Goal: Task Accomplishment & Management: Manage account settings

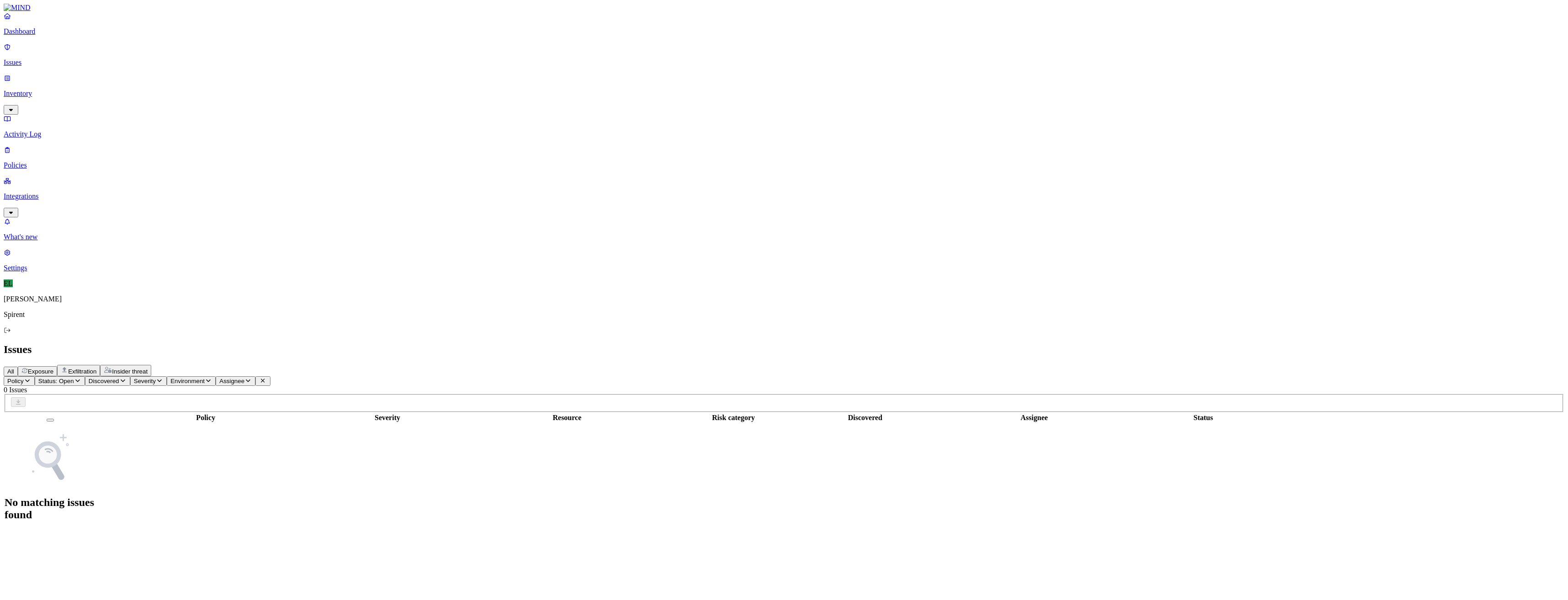
click at [29, 61] on link "Issues" at bounding box center [784, 55] width 1561 height 24
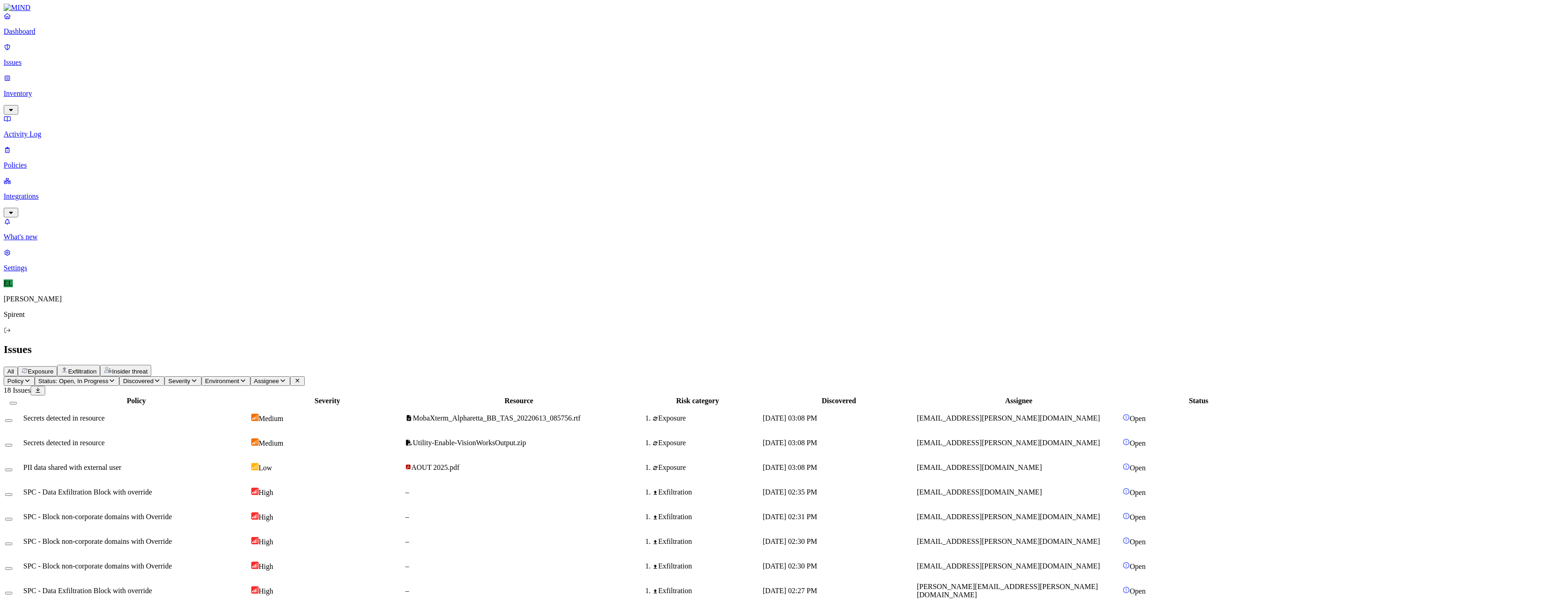
click at [249, 513] on div "SPC - Block non-corporate domains with Override" at bounding box center [136, 517] width 226 height 8
click at [1076, 538] on span "[EMAIL_ADDRESS][PERSON_NAME][DOMAIN_NAME]" at bounding box center [1008, 542] width 183 height 7
click at [1079, 562] on span "[EMAIL_ADDRESS][PERSON_NAME][DOMAIN_NAME]" at bounding box center [1008, 566] width 183 height 7
click at [1078, 415] on span "[EMAIL_ADDRESS][PERSON_NAME][DOMAIN_NAME]" at bounding box center [1008, 419] width 183 height 7
click at [116, 378] on icon "button" at bounding box center [112, 381] width 7 height 6
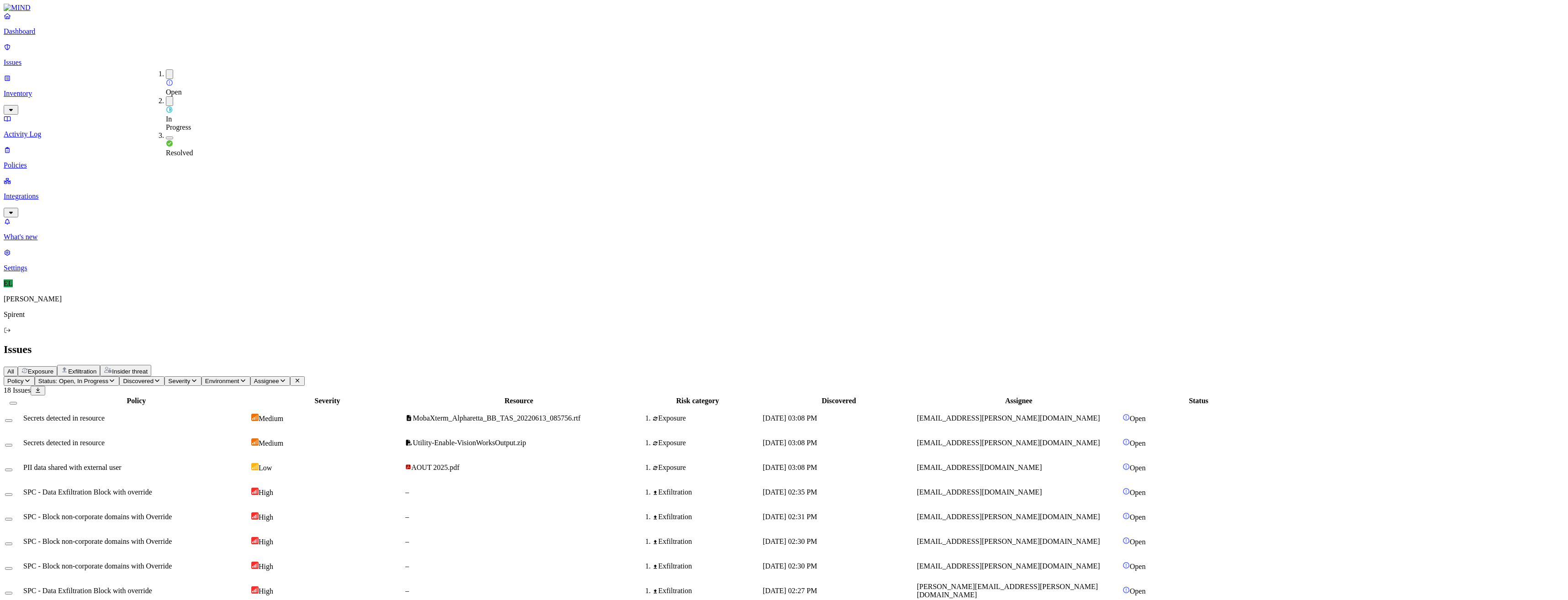
click at [166, 137] on button "button" at bounding box center [169, 138] width 7 height 3
click at [308, 378] on span "Assignee" at bounding box center [294, 381] width 25 height 6
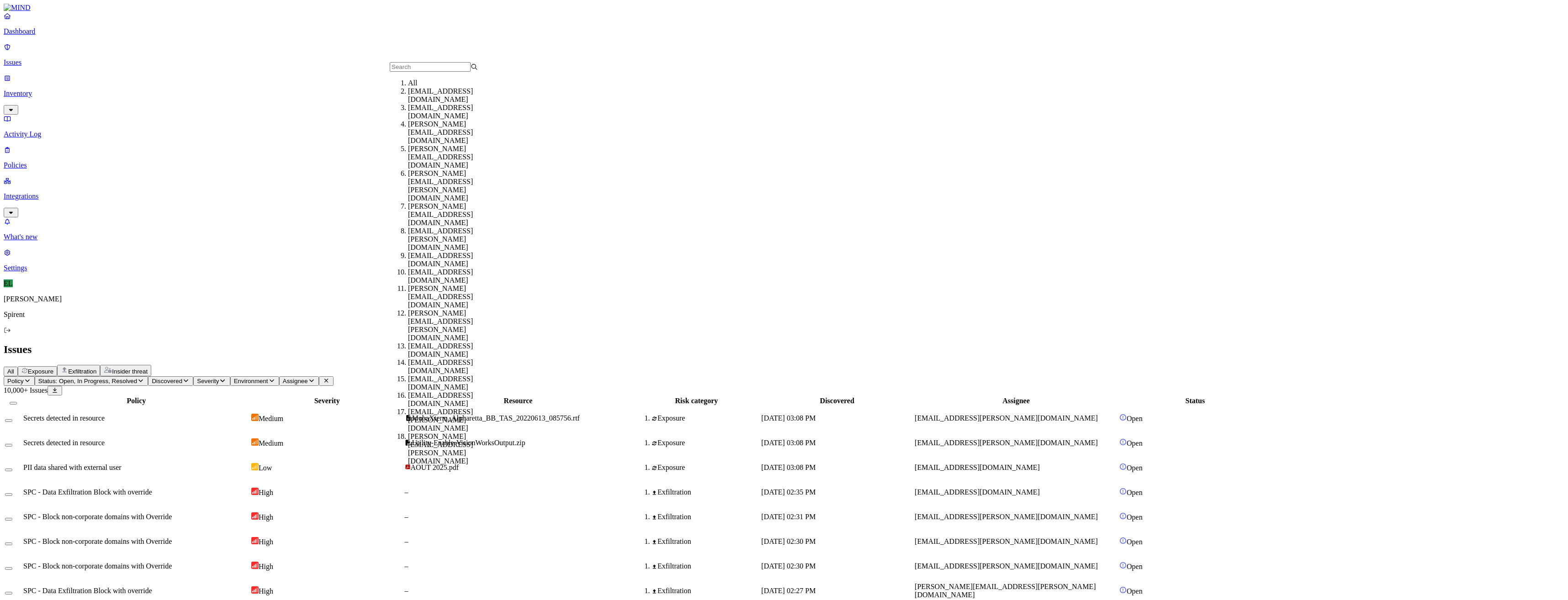
click at [414, 71] on input "text" at bounding box center [429, 67] width 81 height 9
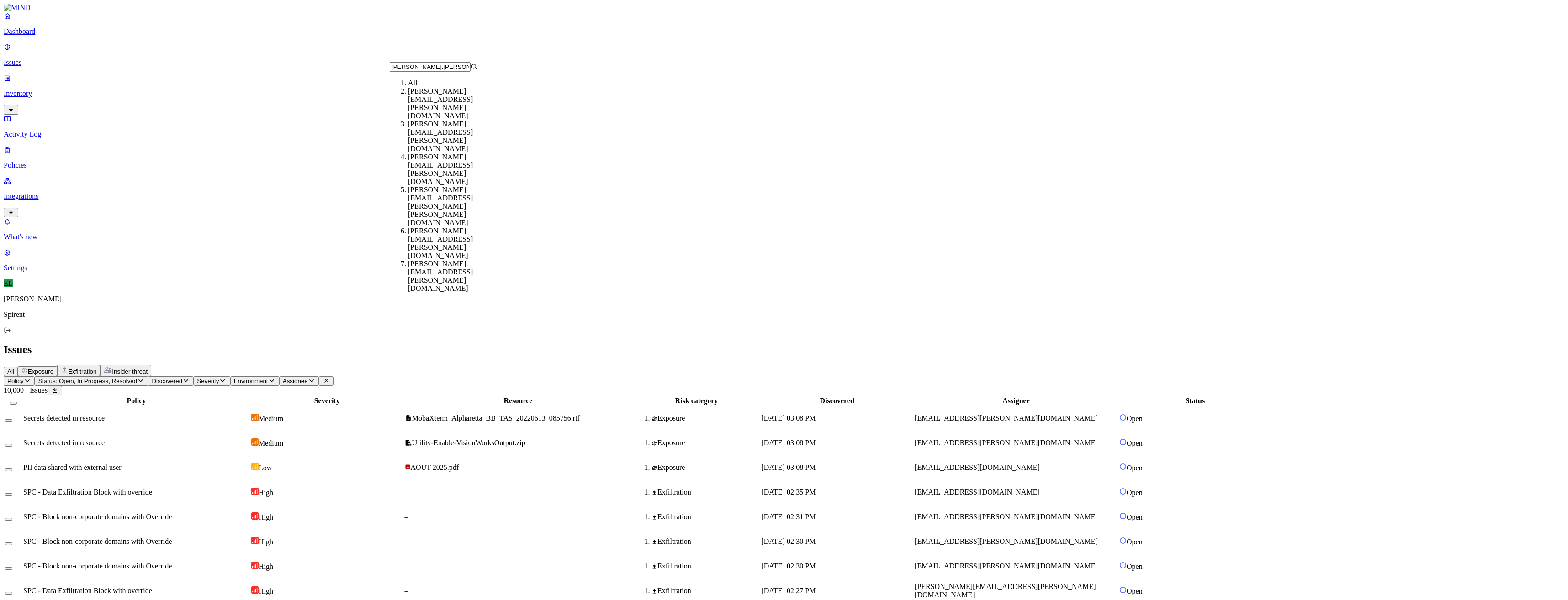
type input "[PERSON_NAME].[PERSON_NAME]"
click at [457, 103] on div "[PERSON_NAME][EMAIL_ADDRESS][PERSON_NAME][DOMAIN_NAME]" at bounding box center [452, 104] width 88 height 33
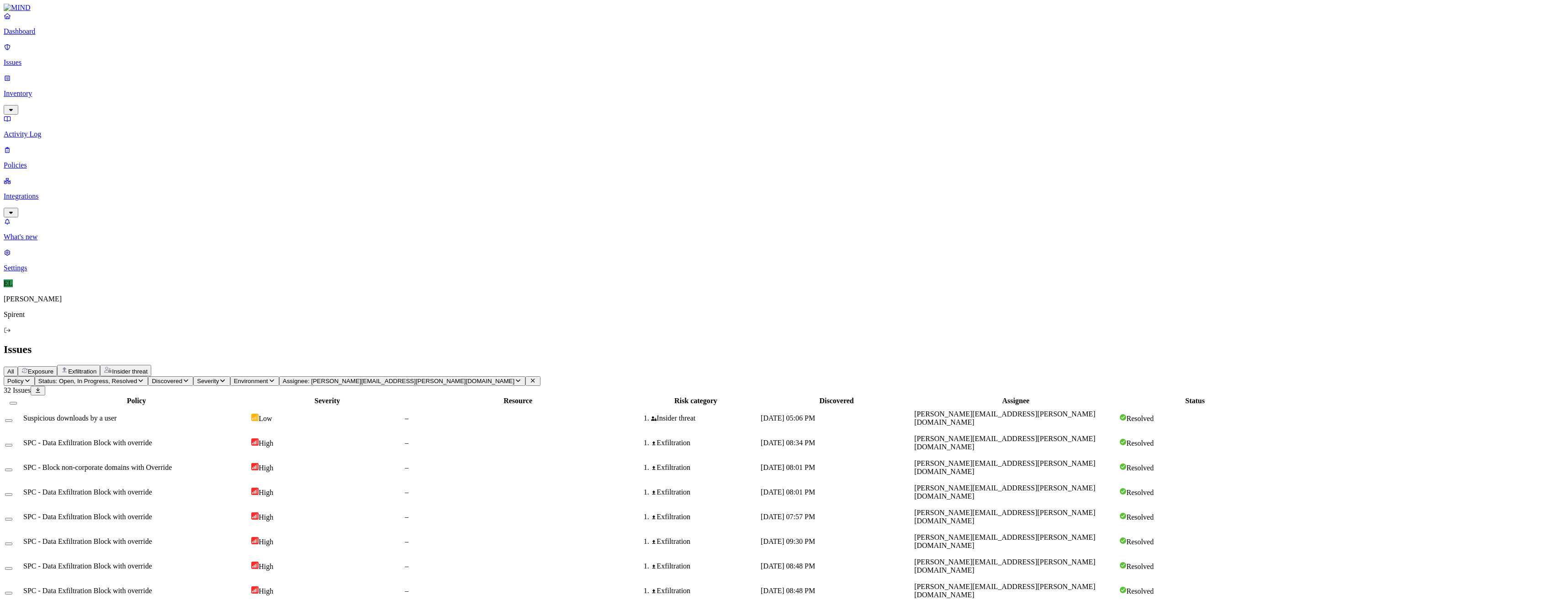
click at [117, 415] on span "Suspicious downloads by a user" at bounding box center [69, 419] width 93 height 7
click at [529, 378] on icon at bounding box center [532, 381] width 7 height 6
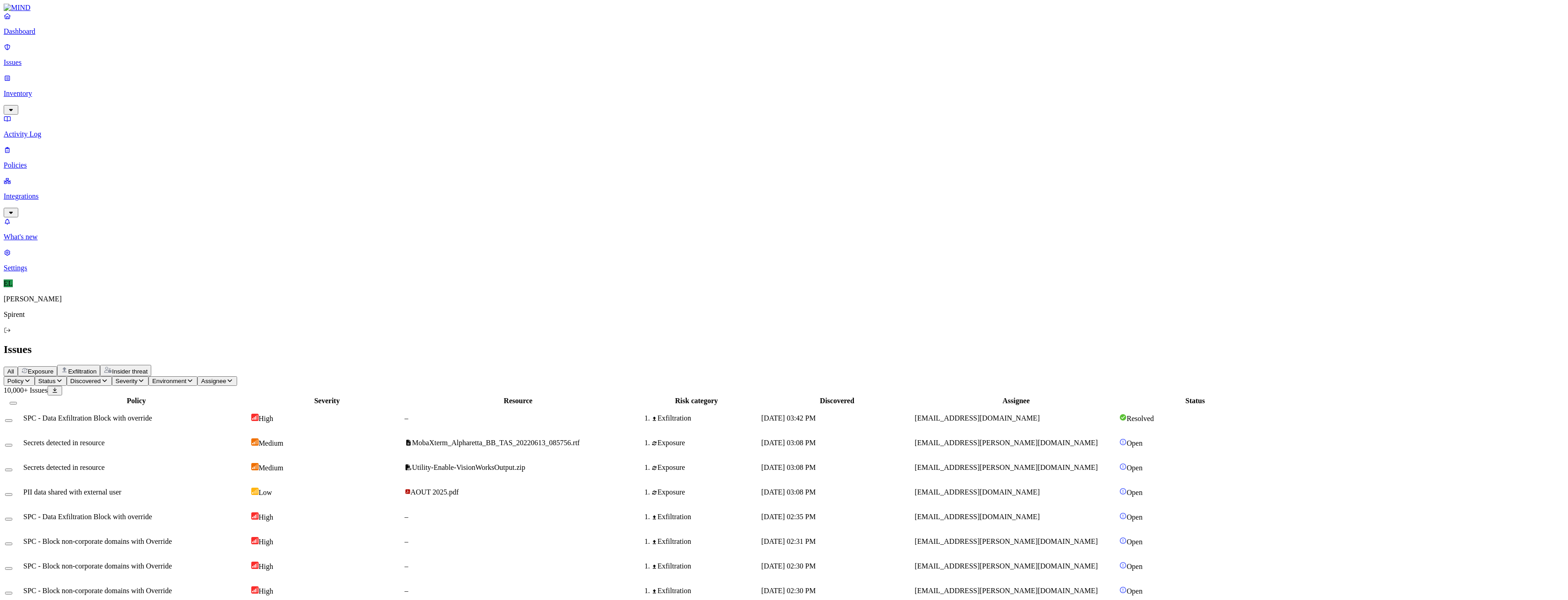
click at [63, 378] on icon "button" at bounding box center [59, 381] width 7 height 6
click at [166, 78] on div "Open" at bounding box center [166, 86] width 0 height 18
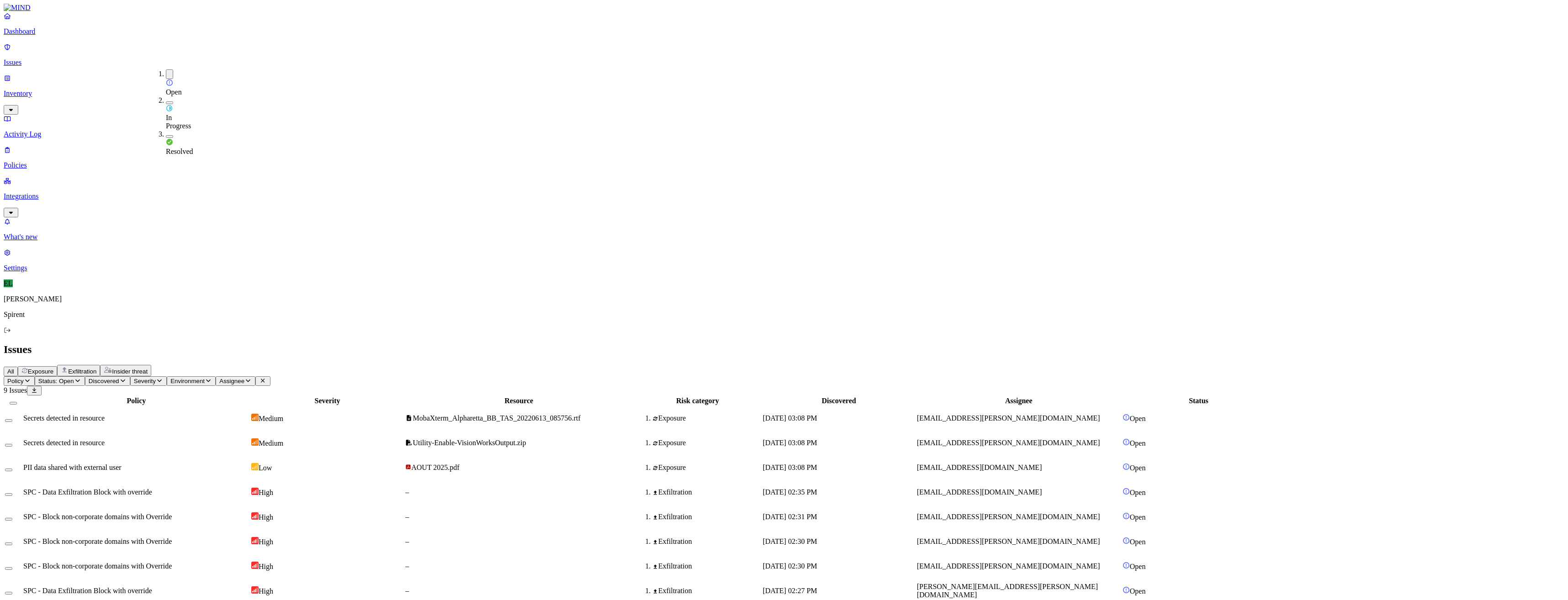
click at [12, 494] on button "Select row" at bounding box center [8, 494] width 7 height 3
click at [151, 53] on html "Dashboard Issues Inventory Activity Log Policies Integrations What's new 1 Sett…" at bounding box center [784, 318] width 1568 height 635
click at [160, 85] on p "Resolved" at bounding box center [173, 81] width 26 height 6
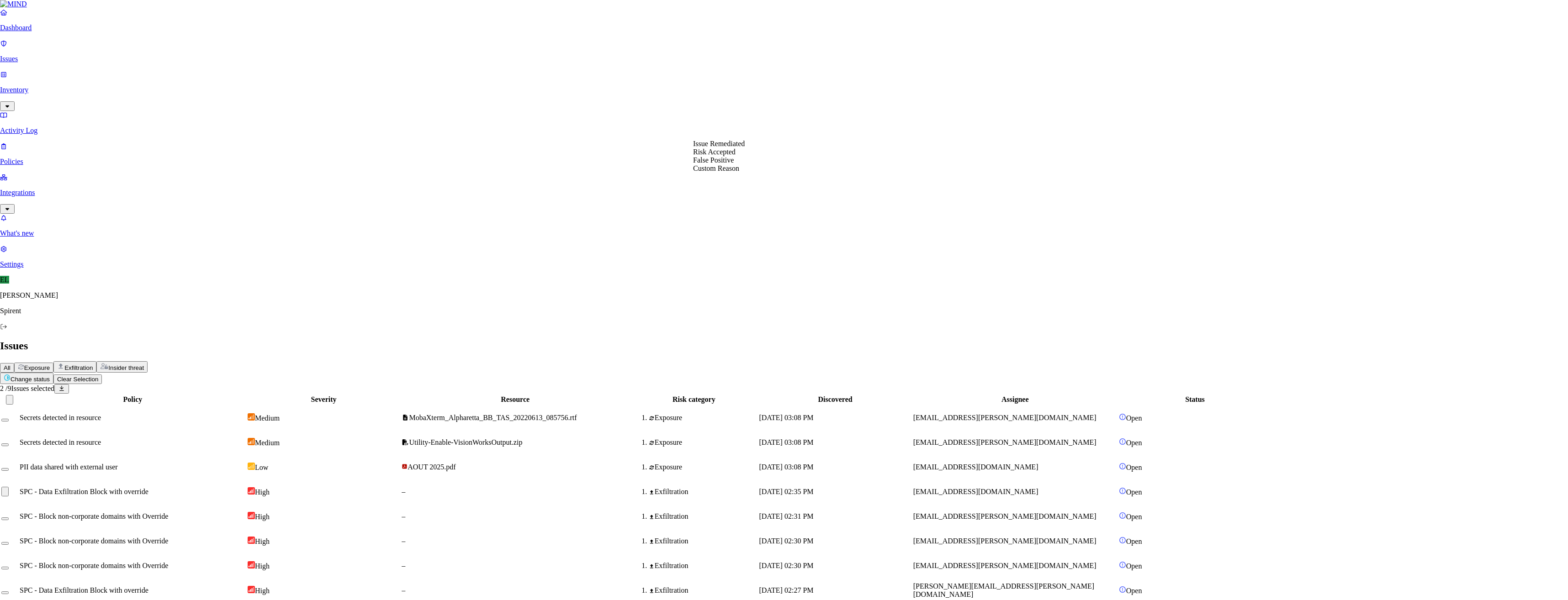
select select "Custom Reason"
type textarea "User advised."
click at [12, 494] on button "Select row" at bounding box center [8, 494] width 7 height 3
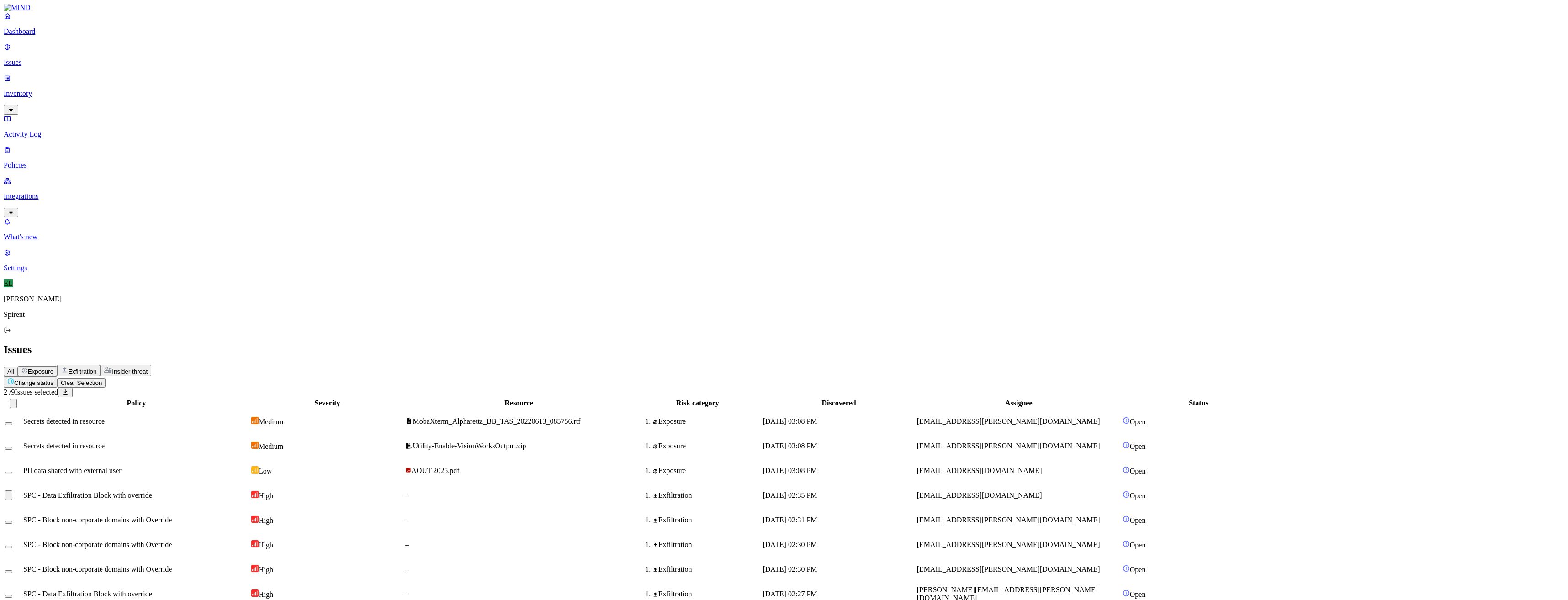
click at [150, 49] on html "Dashboard Issues Inventory Activity Log Policies Integrations What's new 1 Sett…" at bounding box center [784, 319] width 1568 height 639
click at [160, 85] on p "Resolved" at bounding box center [173, 81] width 26 height 6
select select "Custom Reason"
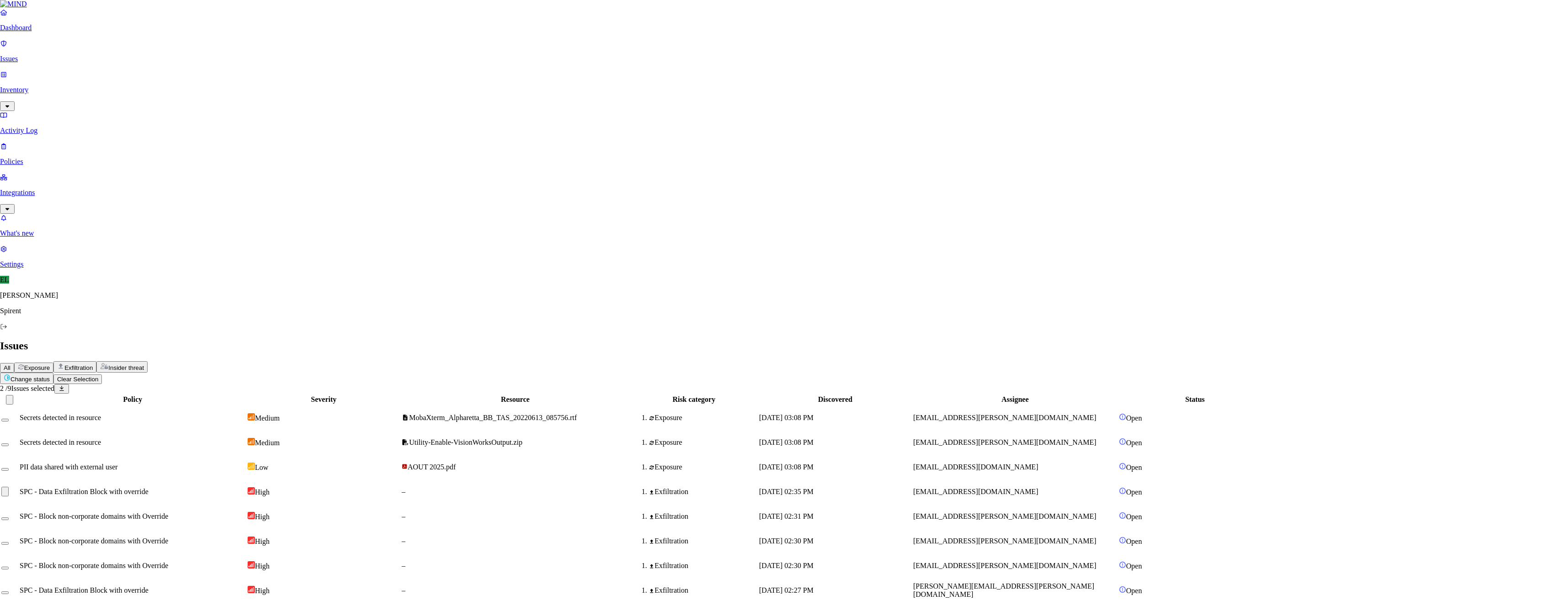
type textarea "User advised"
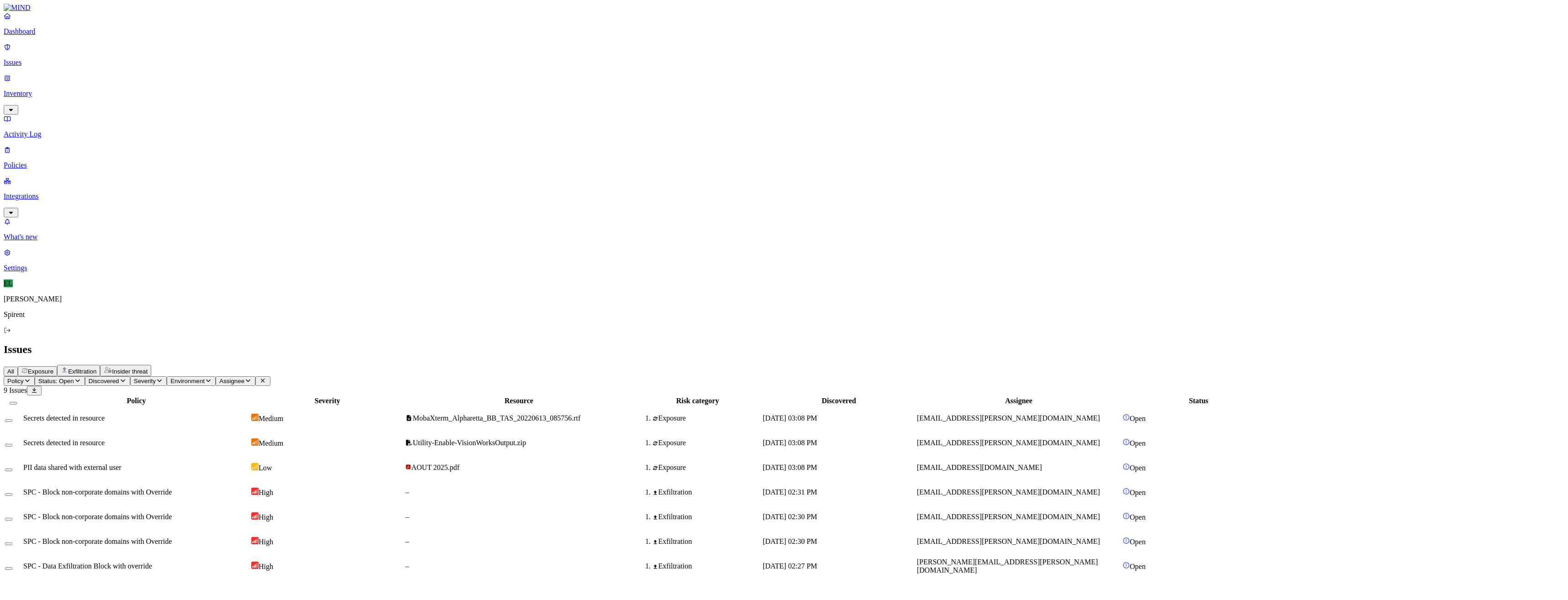
click at [172, 489] on span "SPC - Block non-corporate domains with Override" at bounding box center [97, 493] width 148 height 7
click at [12, 519] on button "Select row" at bounding box center [8, 519] width 7 height 3
click at [22, 533] on td at bounding box center [13, 545] width 18 height 24
click at [54, 373] on button "Change status" at bounding box center [27, 379] width 54 height 11
click at [160, 85] on p "Resolved" at bounding box center [173, 81] width 26 height 6
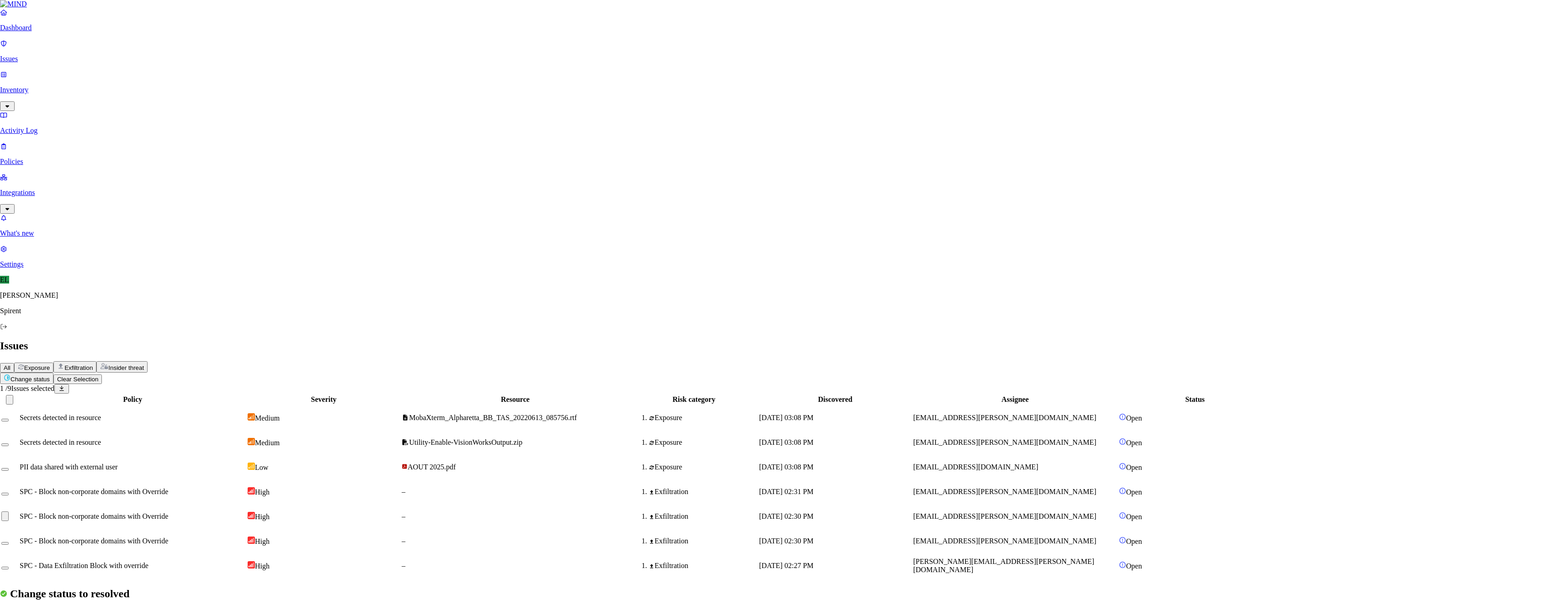
select select "Custom Reason"
drag, startPoint x: 761, startPoint y: 167, endPoint x: 809, endPoint y: 196, distance: 56.1
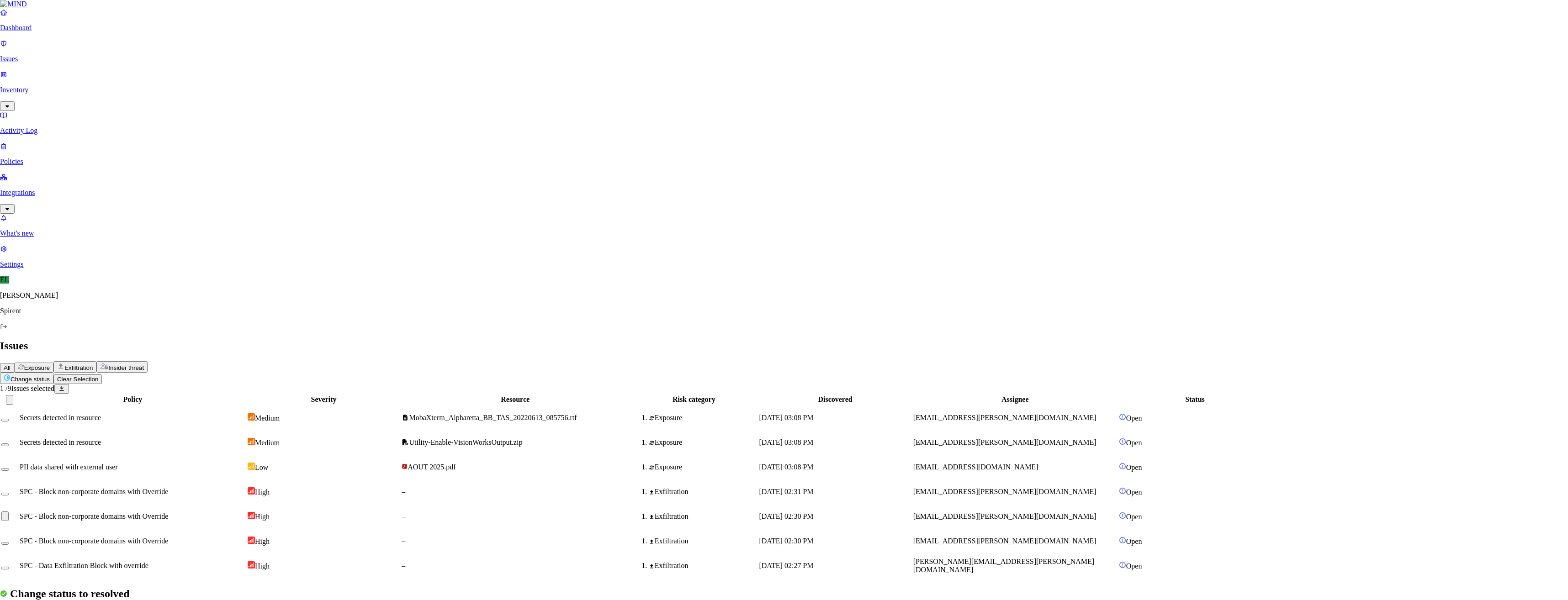
type textarea "1 alert kept open to follow up with the user."
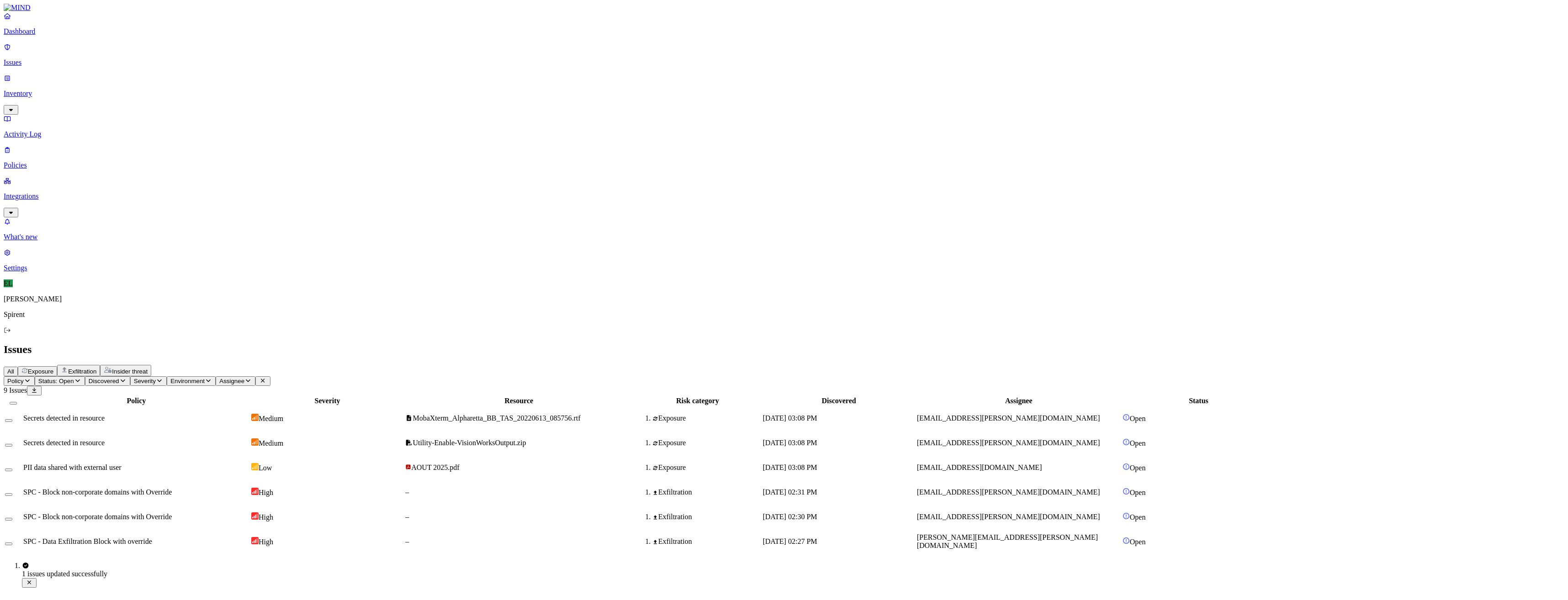
click at [12, 494] on button "Select row" at bounding box center [8, 494] width 7 height 3
click at [21, 517] on div at bounding box center [13, 520] width 17 height 8
click at [134, 508] on td "SPC - Block non-corporate domains with Override" at bounding box center [136, 520] width 227 height 24
click at [57, 377] on button "Change status" at bounding box center [31, 382] width 54 height 11
click at [132, 85] on p "In Progress" at bounding box center [137, 81] width 31 height 6
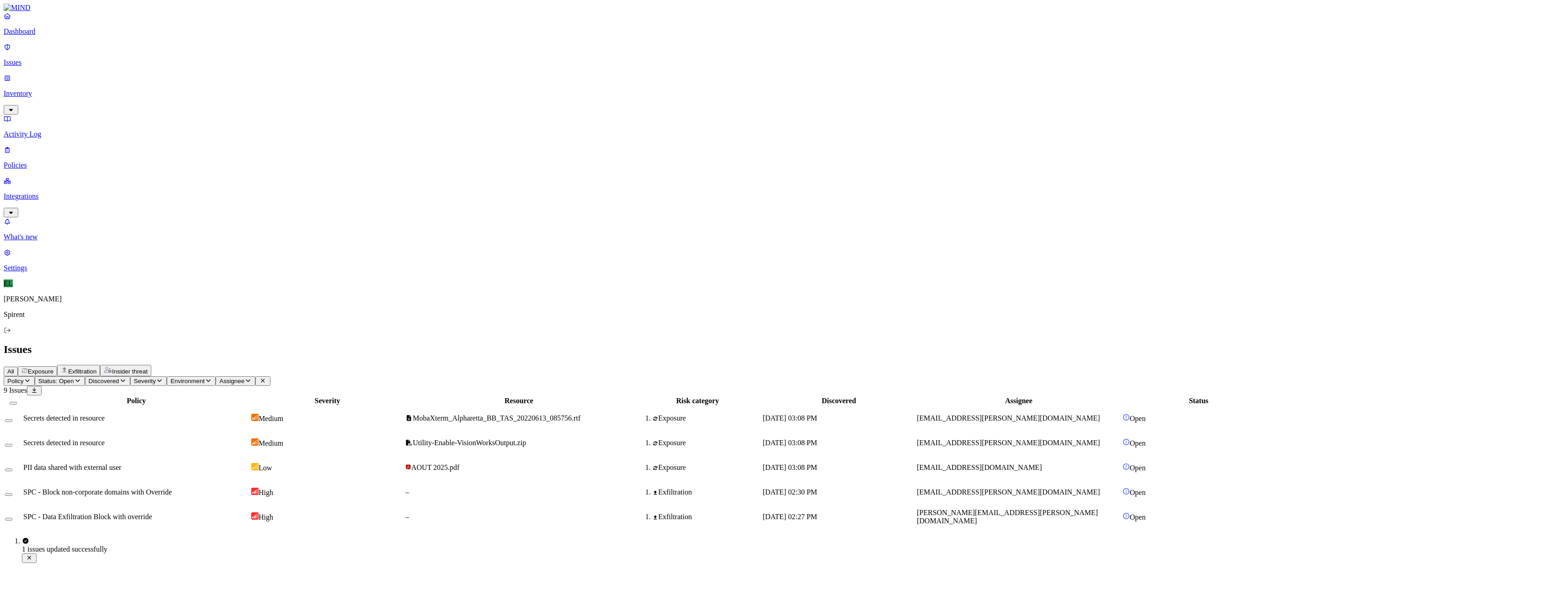
click at [172, 489] on span "SPC - Block non-corporate domains with Override" at bounding box center [97, 493] width 148 height 7
click at [74, 378] on span "Status: Open" at bounding box center [56, 381] width 35 height 6
click at [166, 135] on button "button" at bounding box center [169, 136] width 7 height 3
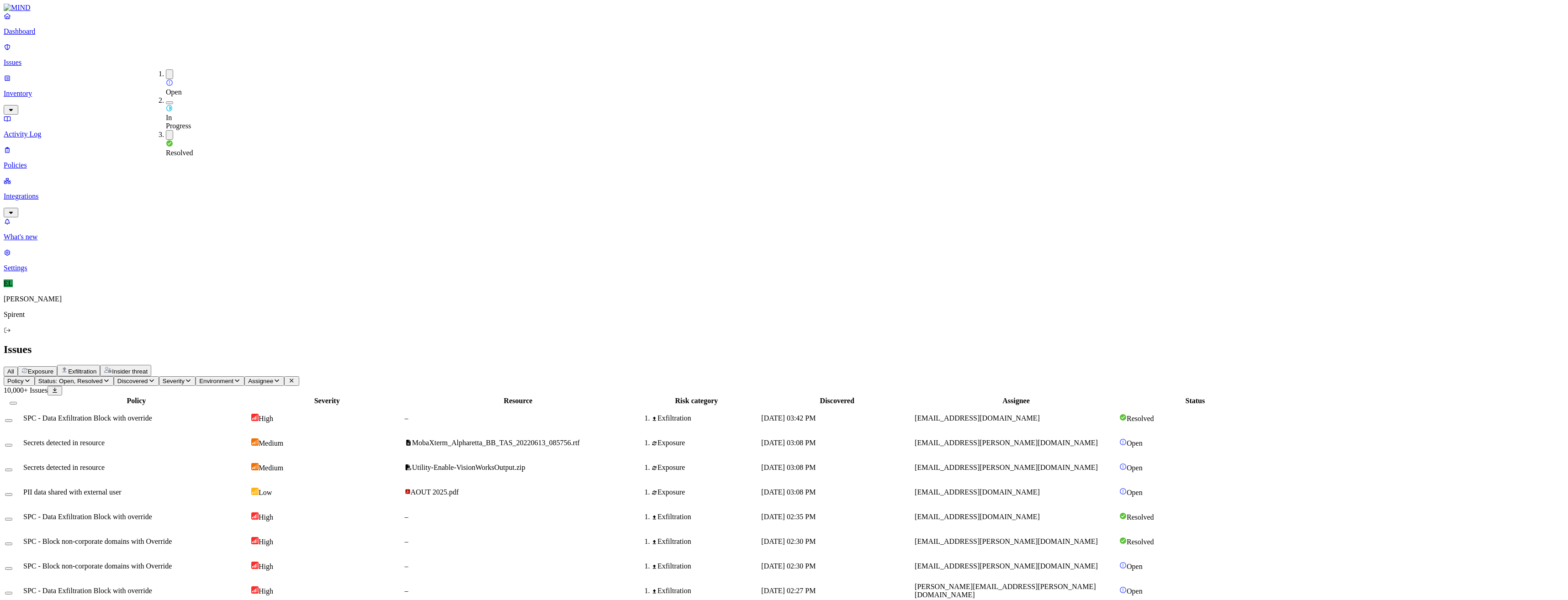
click at [103, 378] on span "Status: Open, Resolved" at bounding box center [70, 381] width 65 height 6
click at [108, 380] on icon "button" at bounding box center [106, 381] width 5 height 3
click at [166, 131] on div "Resolved" at bounding box center [166, 144] width 0 height 27
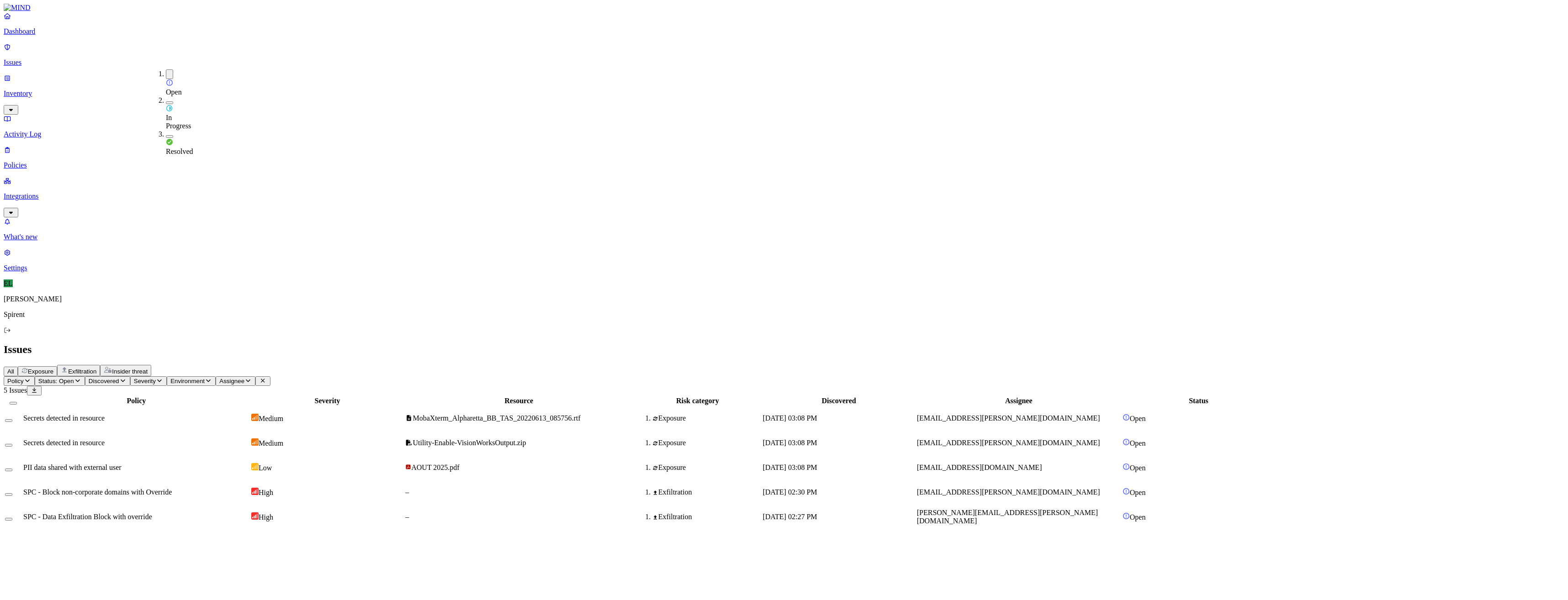
click at [467, 344] on h2 "Issues" at bounding box center [784, 349] width 1561 height 12
click at [12, 494] on button "Select row" at bounding box center [8, 494] width 7 height 3
click at [158, 55] on html "Dashboard Issues Inventory Activity Log Policies Integrations What's new 1 Sett…" at bounding box center [784, 269] width 1568 height 537
click at [160, 85] on p "Resolved" at bounding box center [173, 81] width 26 height 6
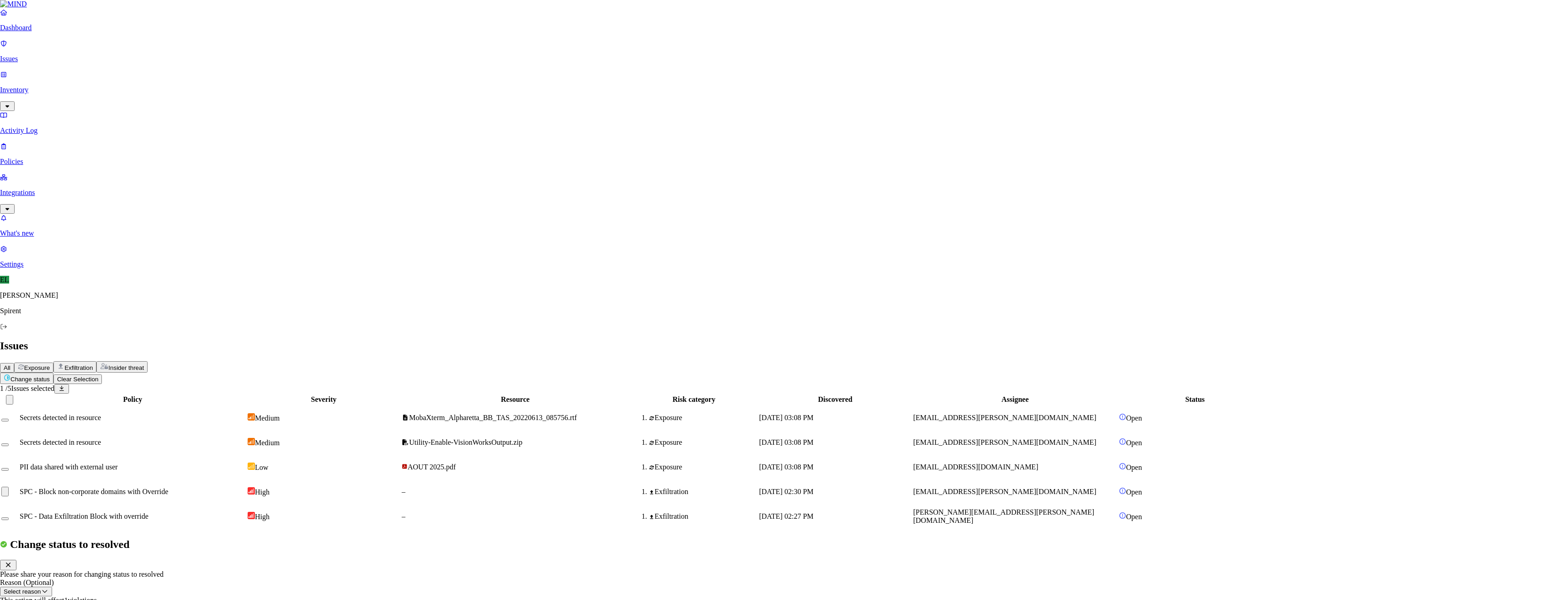
click at [52, 587] on button "Select reason" at bounding box center [26, 592] width 52 height 9
select select "Custom Reason"
type textarea "alert kept open to follow up with the user."
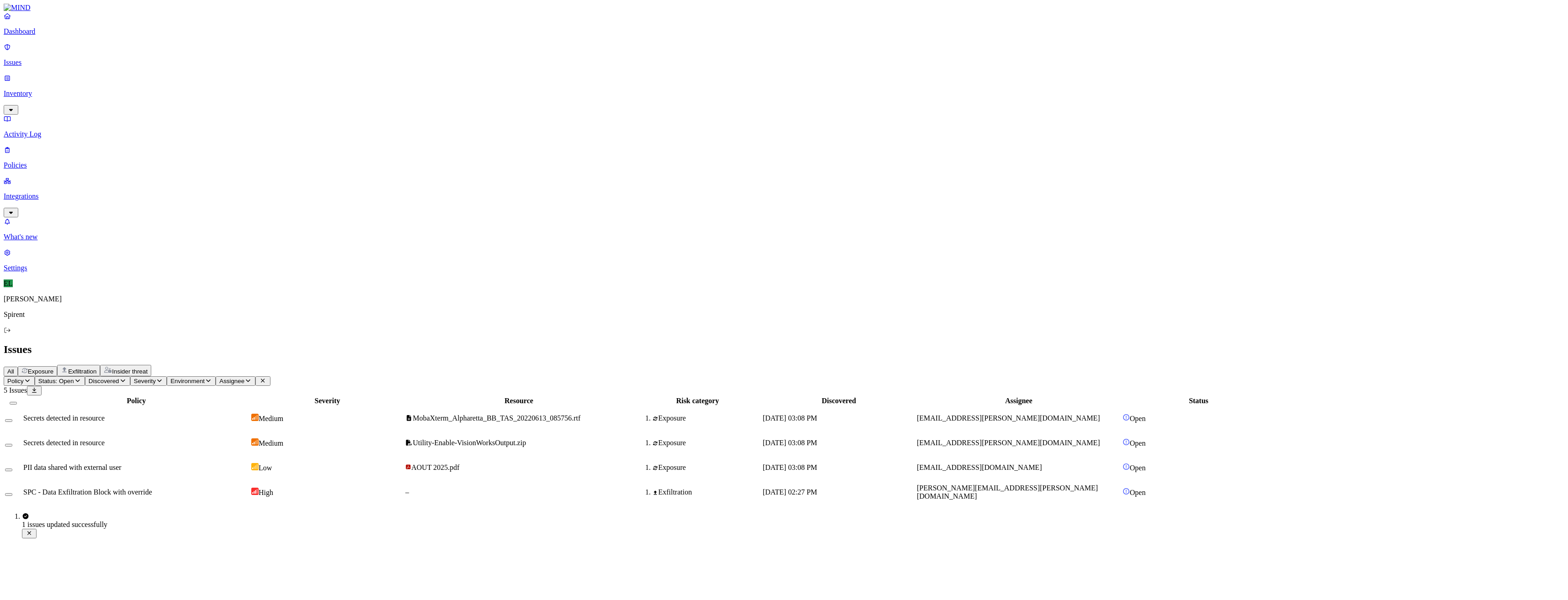
click at [105, 415] on span "Secrets detected in resource" at bounding box center [64, 419] width 81 height 7
click at [12, 419] on button "Select row" at bounding box center [8, 420] width 7 height 3
click at [12, 447] on button "Select row" at bounding box center [8, 448] width 7 height 3
click at [148, 55] on html "Dashboard Issues Inventory Activity Log Policies Integrations What's new 1 Sett…" at bounding box center [784, 256] width 1568 height 512
click at [160, 85] on p "Resolved" at bounding box center [173, 81] width 26 height 6
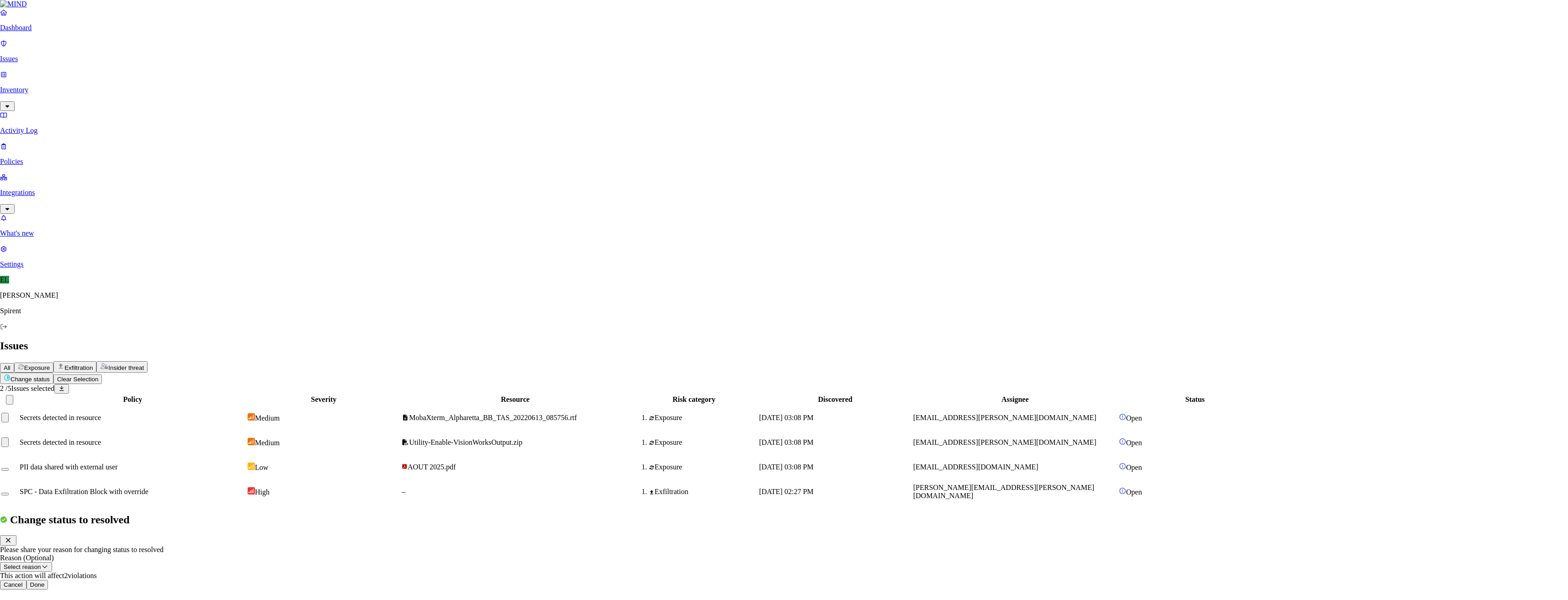
click at [52, 562] on button "Select reason" at bounding box center [26, 567] width 52 height 9
select select "Custom Reason"
click at [83, 581] on textarea at bounding box center [42, 589] width 83 height 17
click at [83, 581] on textarea "Other alert kep open on MobaXterm secrets followed up with user." at bounding box center [42, 589] width 83 height 17
type textarea "Other alert kept open on MobaXterm secrets followed up with user."
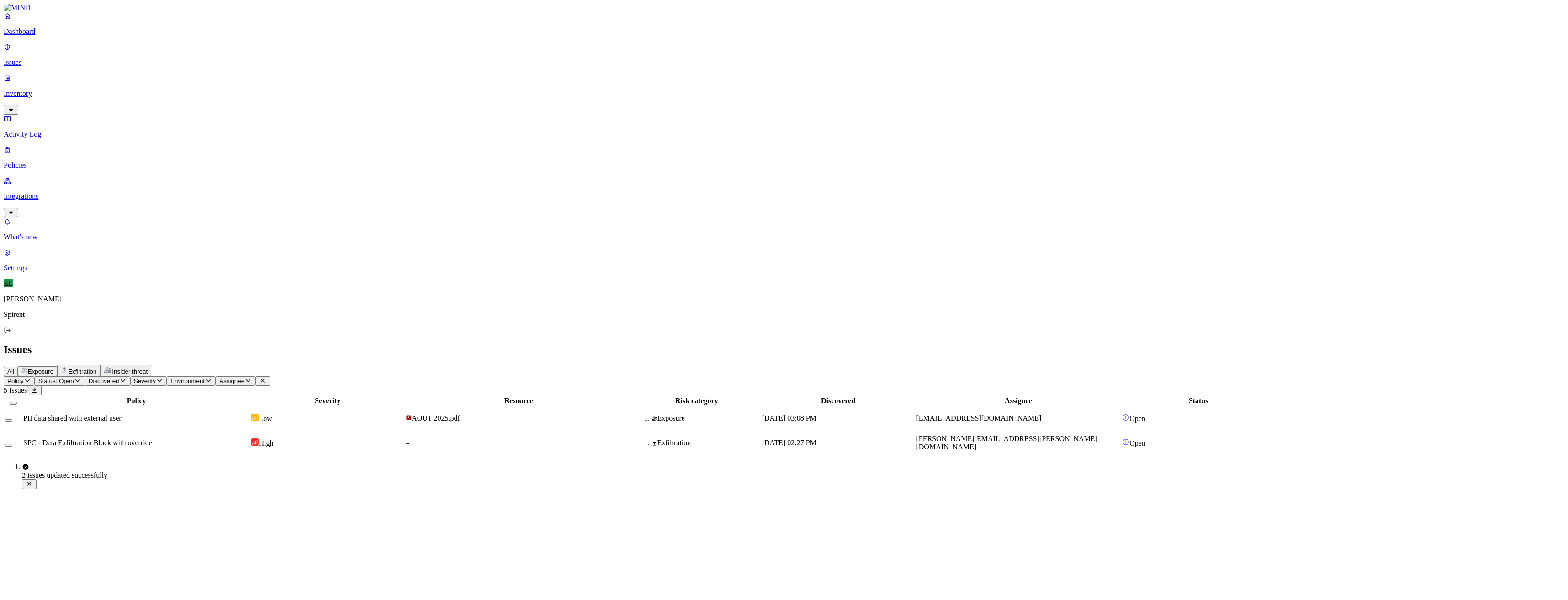
click at [152, 439] on span "SPC - Data Exfiltration Block with override" at bounding box center [87, 443] width 129 height 7
click at [12, 444] on button "Select row" at bounding box center [8, 445] width 7 height 3
click at [155, 54] on html "Dashboard Issues Inventory Activity Log Policies Integrations What's new 1 Sett…" at bounding box center [784, 231] width 1568 height 463
click at [160, 85] on p "Resolved" at bounding box center [173, 81] width 26 height 6
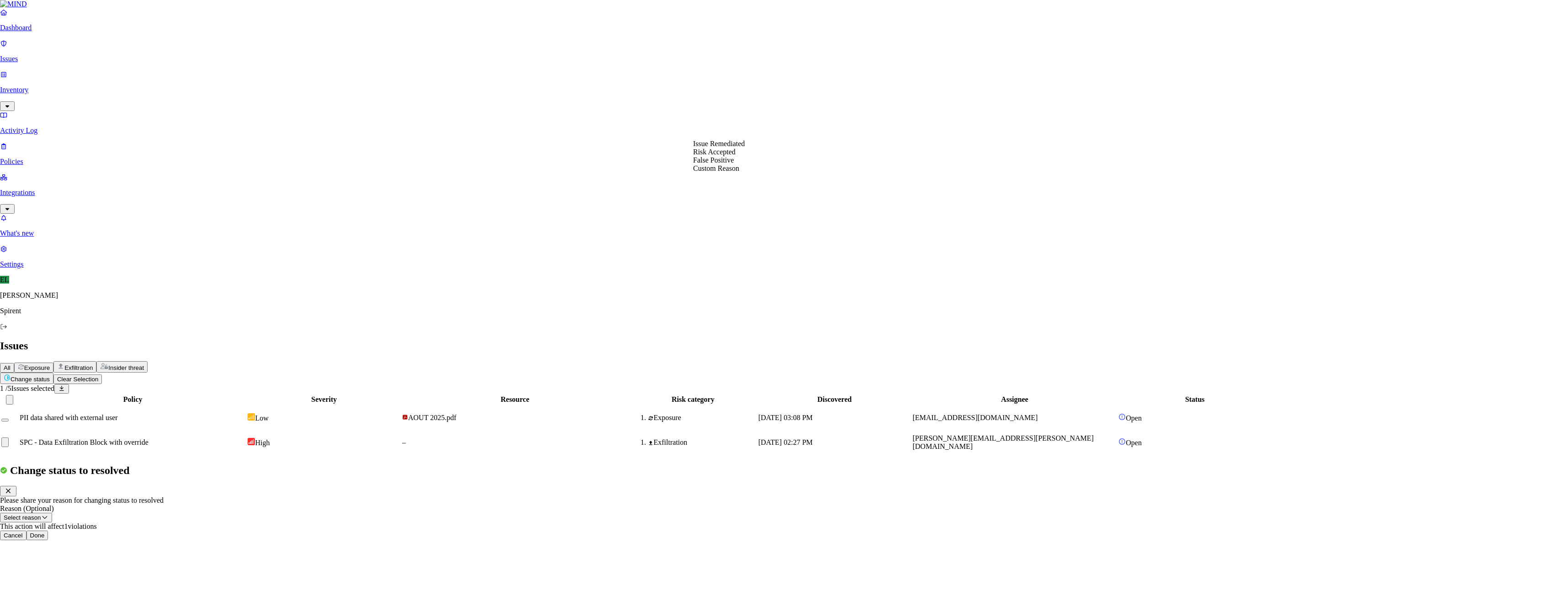
click at [52, 513] on button "Select reason" at bounding box center [26, 518] width 52 height 9
select select "Custom Reason"
click at [83, 531] on textarea at bounding box center [42, 539] width 83 height 17
type textarea "Personal"
click at [48, 557] on button "Done" at bounding box center [38, 562] width 22 height 9
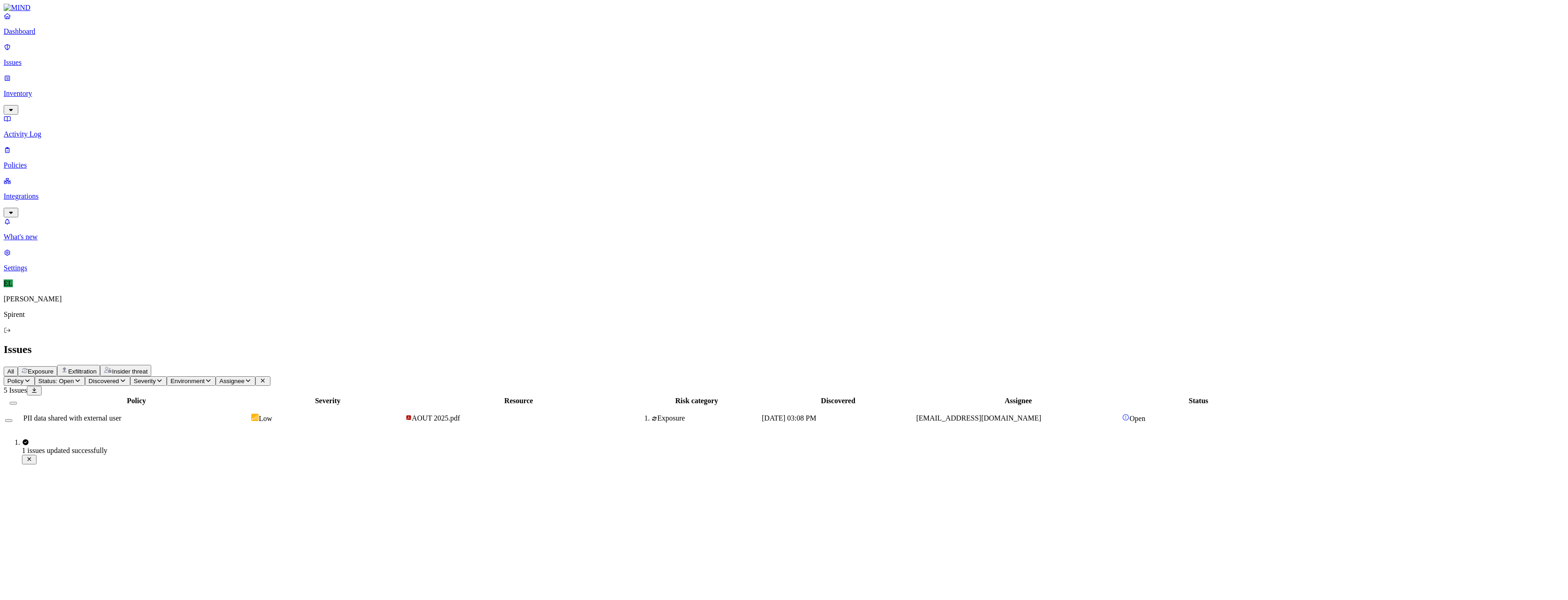
click at [159, 406] on td "PII data shared with external user" at bounding box center [136, 419] width 227 height 24
click at [12, 419] on button "Select row" at bounding box center [8, 420] width 7 height 3
click at [143, 53] on html "Dashboard Issues Inventory Activity Log Policies Integrations What's new 1 Sett…" at bounding box center [784, 219] width 1568 height 438
click at [156, 93] on button "Resolved" at bounding box center [173, 77] width 33 height 31
click at [52, 489] on button "Select reason" at bounding box center [26, 494] width 52 height 9
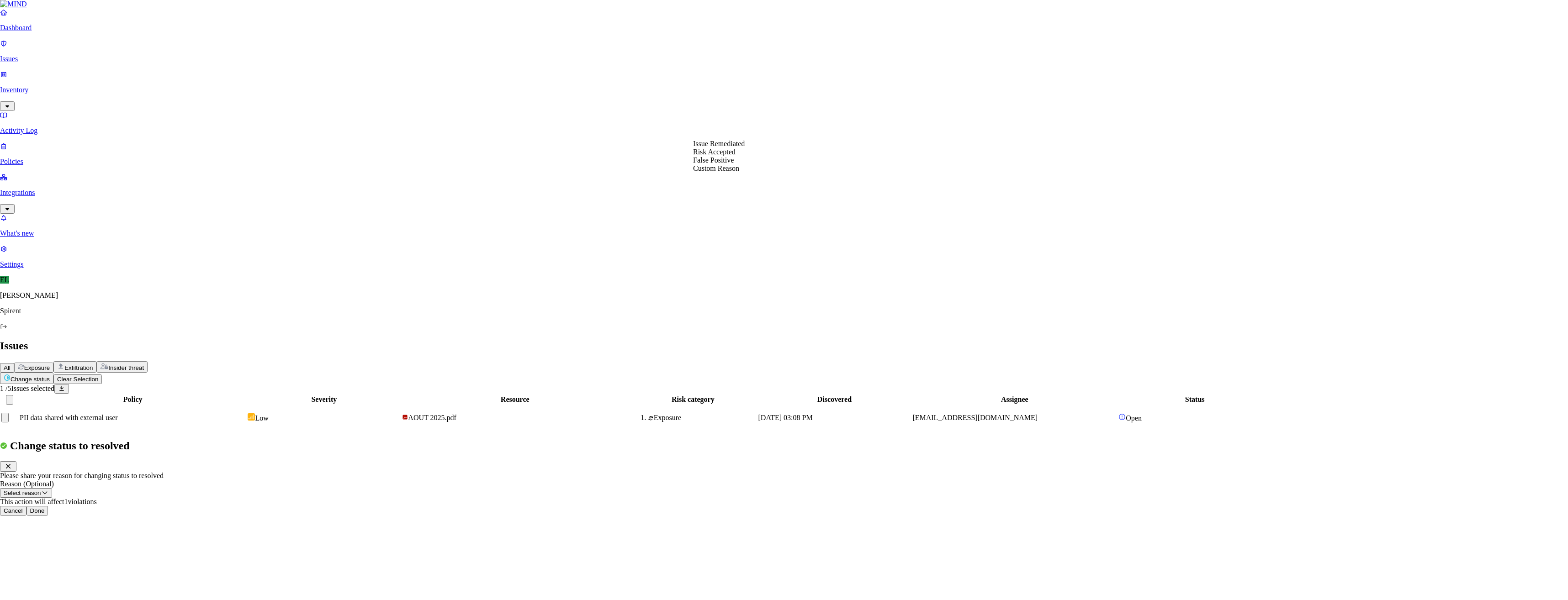
select select "Risk Accepted"
click at [48, 506] on button "Done" at bounding box center [38, 511] width 22 height 9
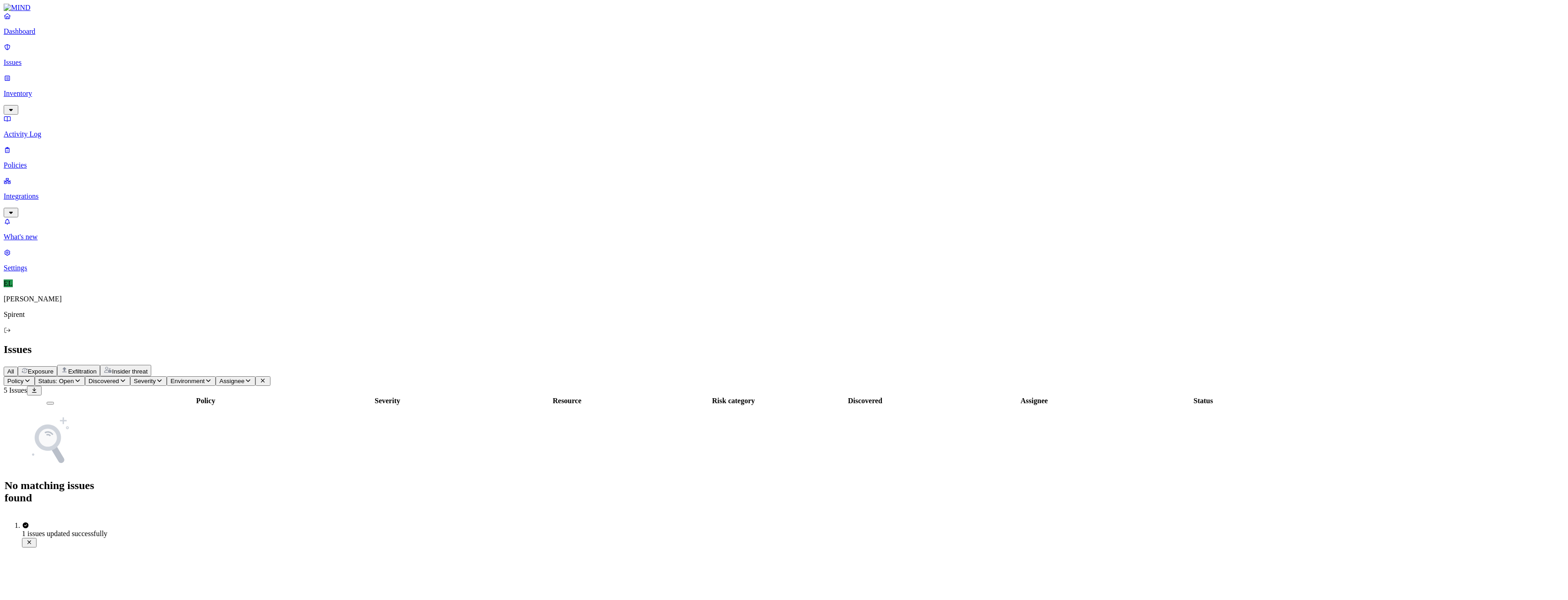
click at [37, 161] on p "Policies" at bounding box center [784, 165] width 1561 height 8
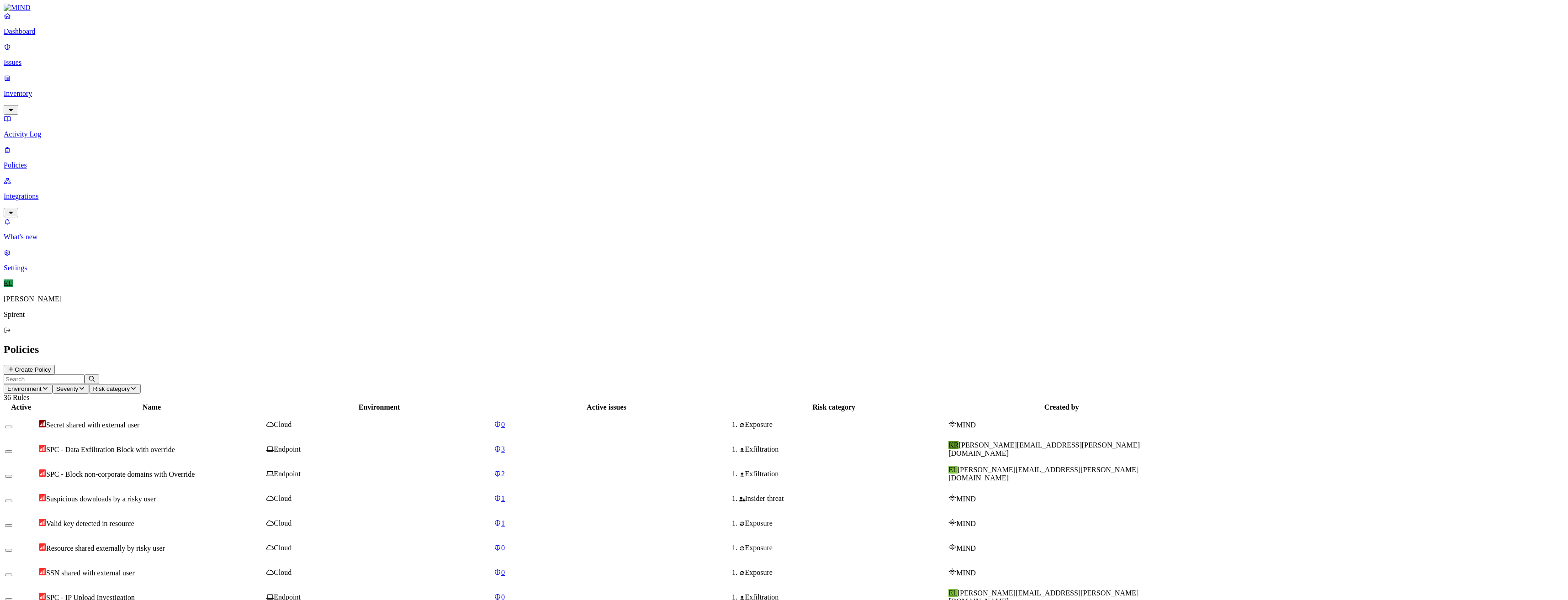
click at [54, 59] on p "Issues" at bounding box center [784, 62] width 1561 height 8
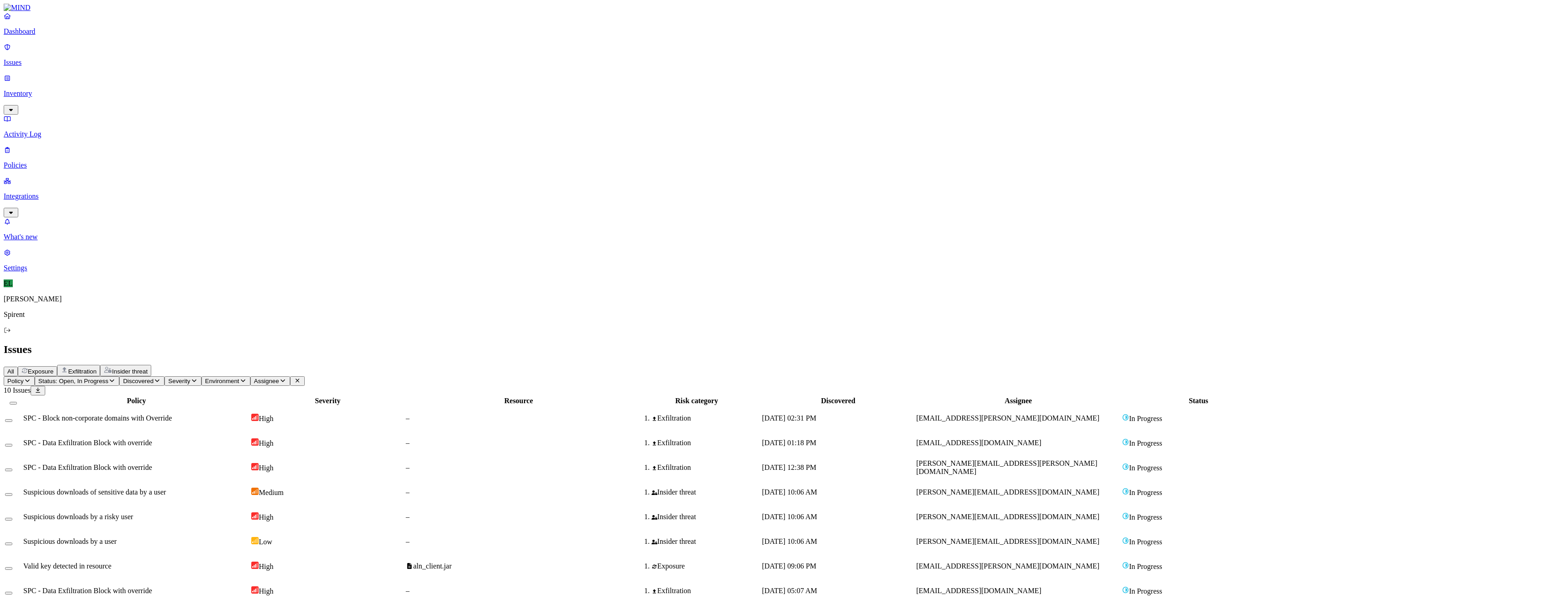
click at [12, 444] on button "Select row" at bounding box center [8, 445] width 7 height 3
click at [140, 56] on html "Dashboard Issues Inventory Activity Log Policies Integrations What's new 1 Sett…" at bounding box center [784, 330] width 1568 height 660
click at [160, 85] on p "Resolved" at bounding box center [173, 81] width 26 height 6
select select "Custom Reason"
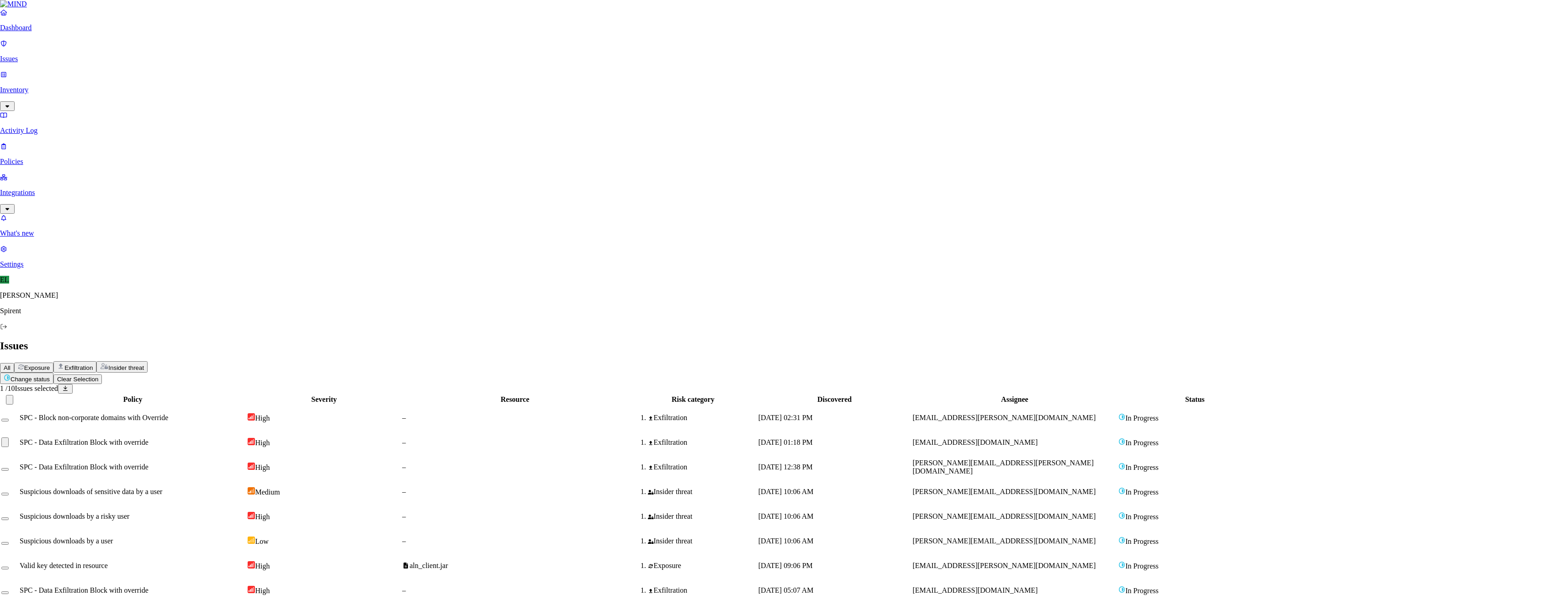
type textarea "User advised"
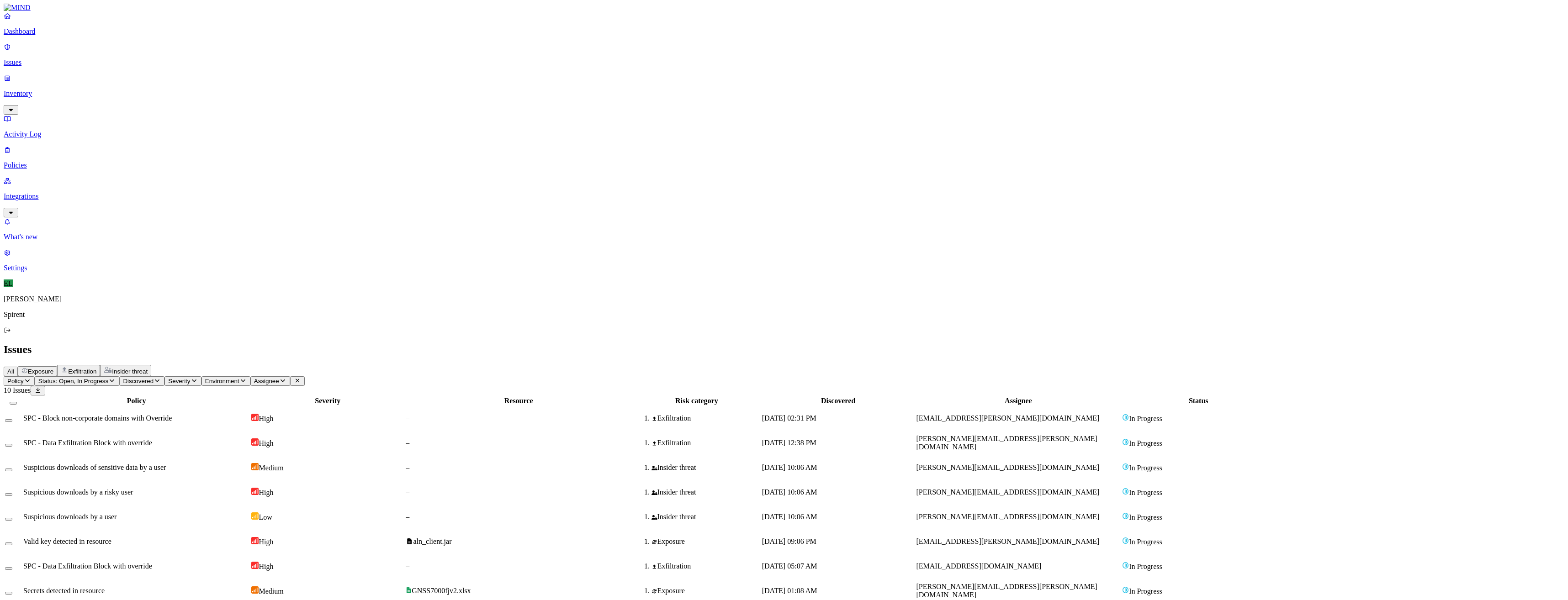
click at [172, 415] on span "SPC - Block non-corporate domains with Override" at bounding box center [97, 419] width 148 height 7
select select "Custom Reason"
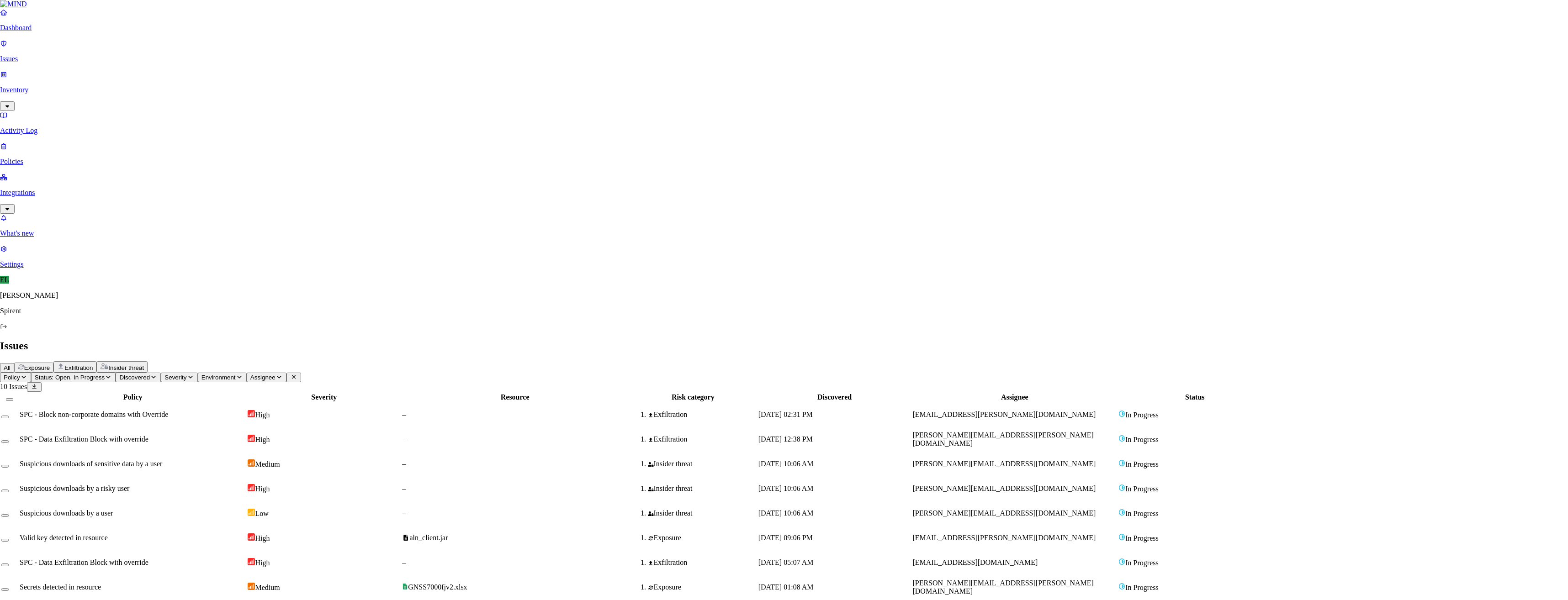
paste textarea "I am not uploading Spirent date to Sheet. I was creating a sheet to collect som…"
type textarea "I am not uploading Spirent date to Sheet. I was creating a sheet to collect som…"
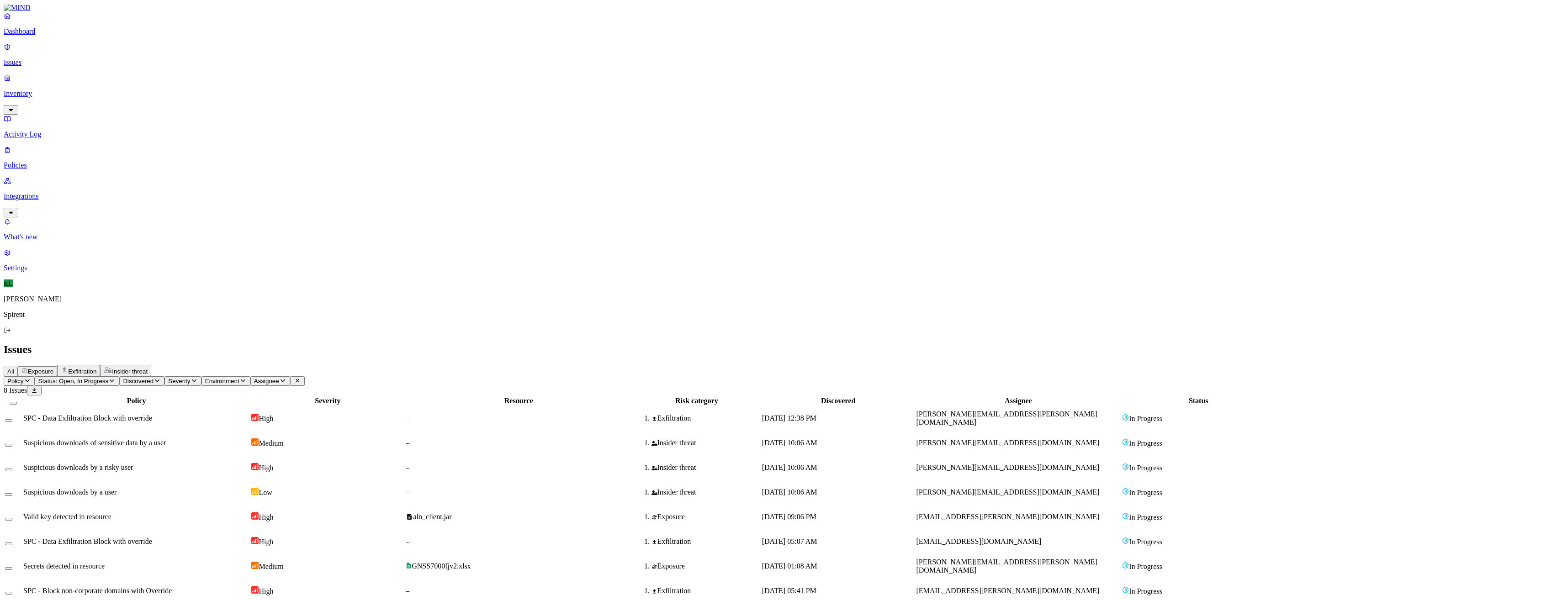
click at [108, 378] on span "Status: Open, In Progress" at bounding box center [73, 381] width 70 height 6
click at [166, 96] on button "button" at bounding box center [169, 101] width 7 height 9
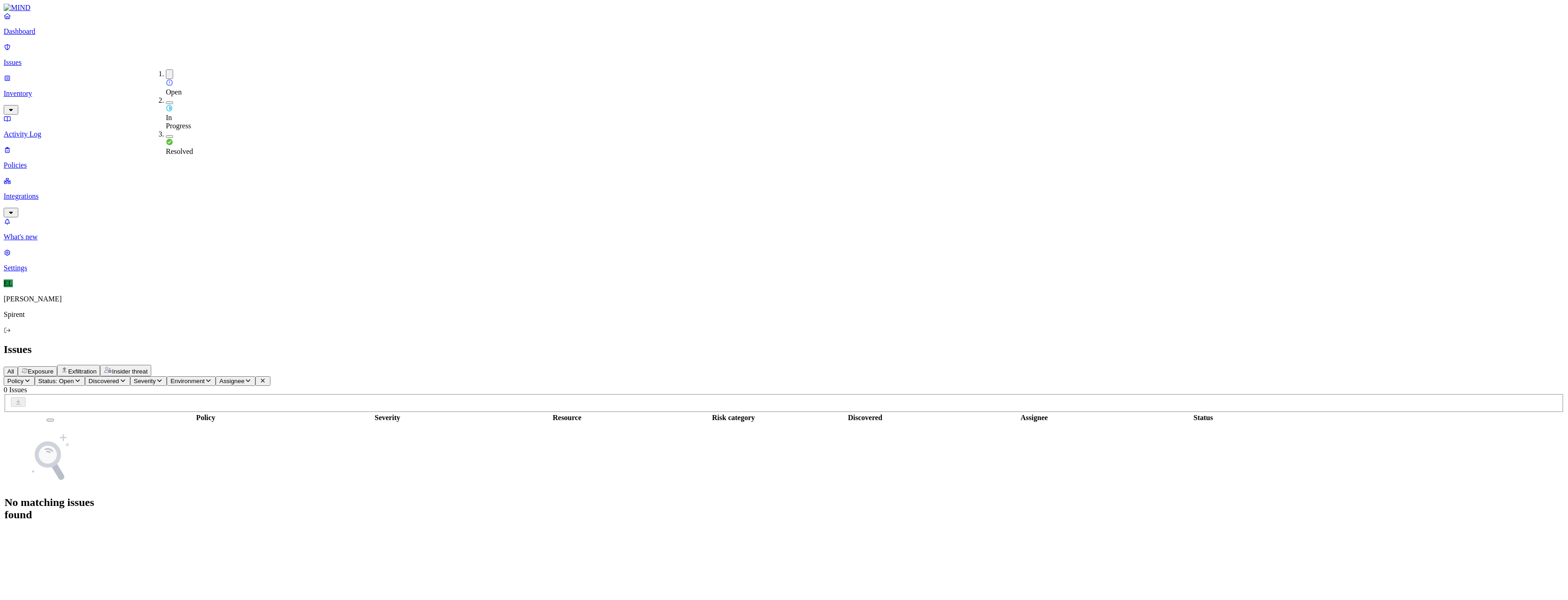
click at [621, 365] on div "All Exposure Exfiltration Insider threat" at bounding box center [784, 370] width 1561 height 11
